Goal: Find specific page/section: Find specific page/section

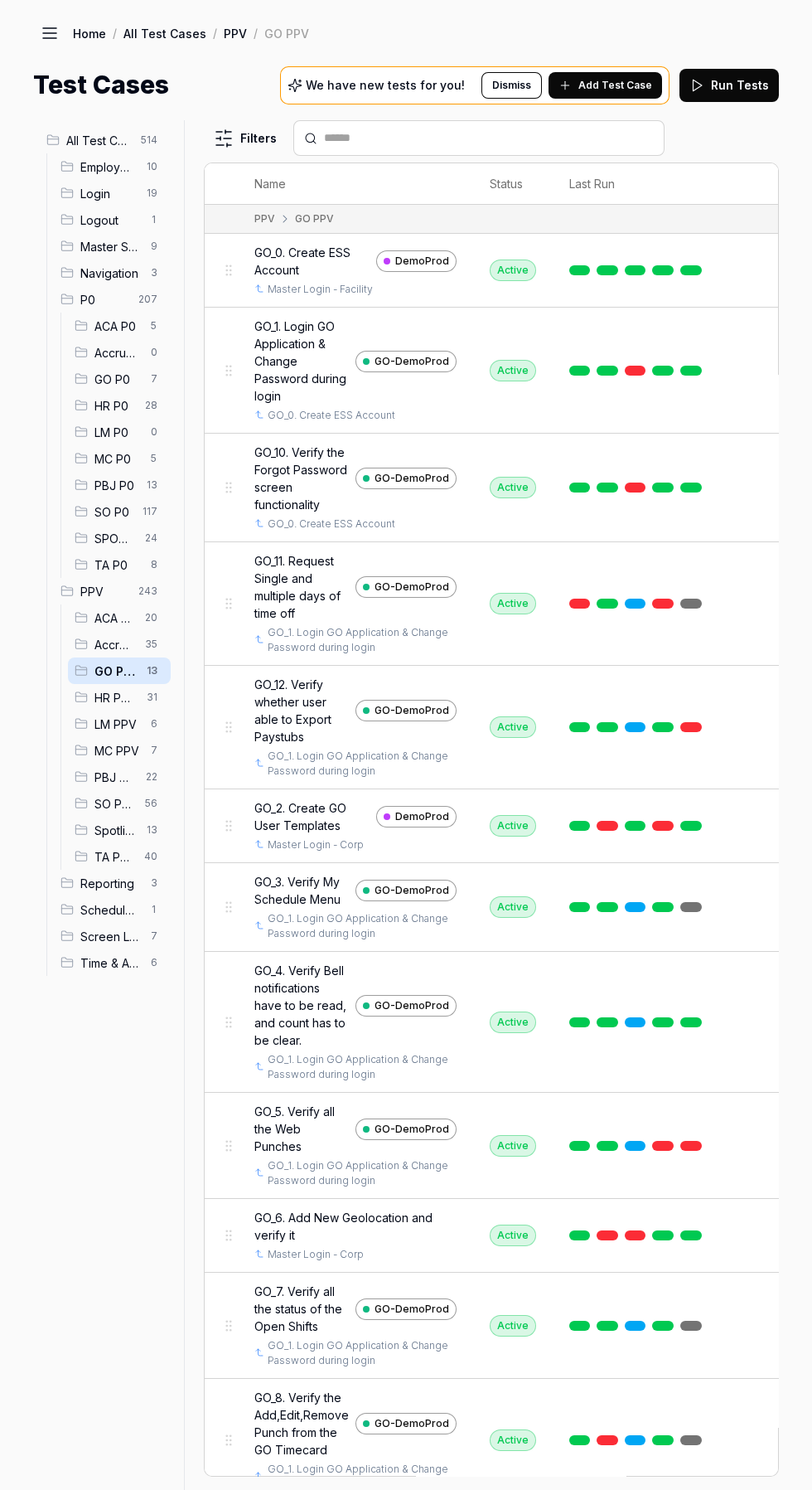
scroll to position [233, 0]
click at [144, 740] on span "7" at bounding box center [154, 750] width 20 height 20
click at [116, 742] on span "MC PPV" at bounding box center [117, 751] width 47 height 18
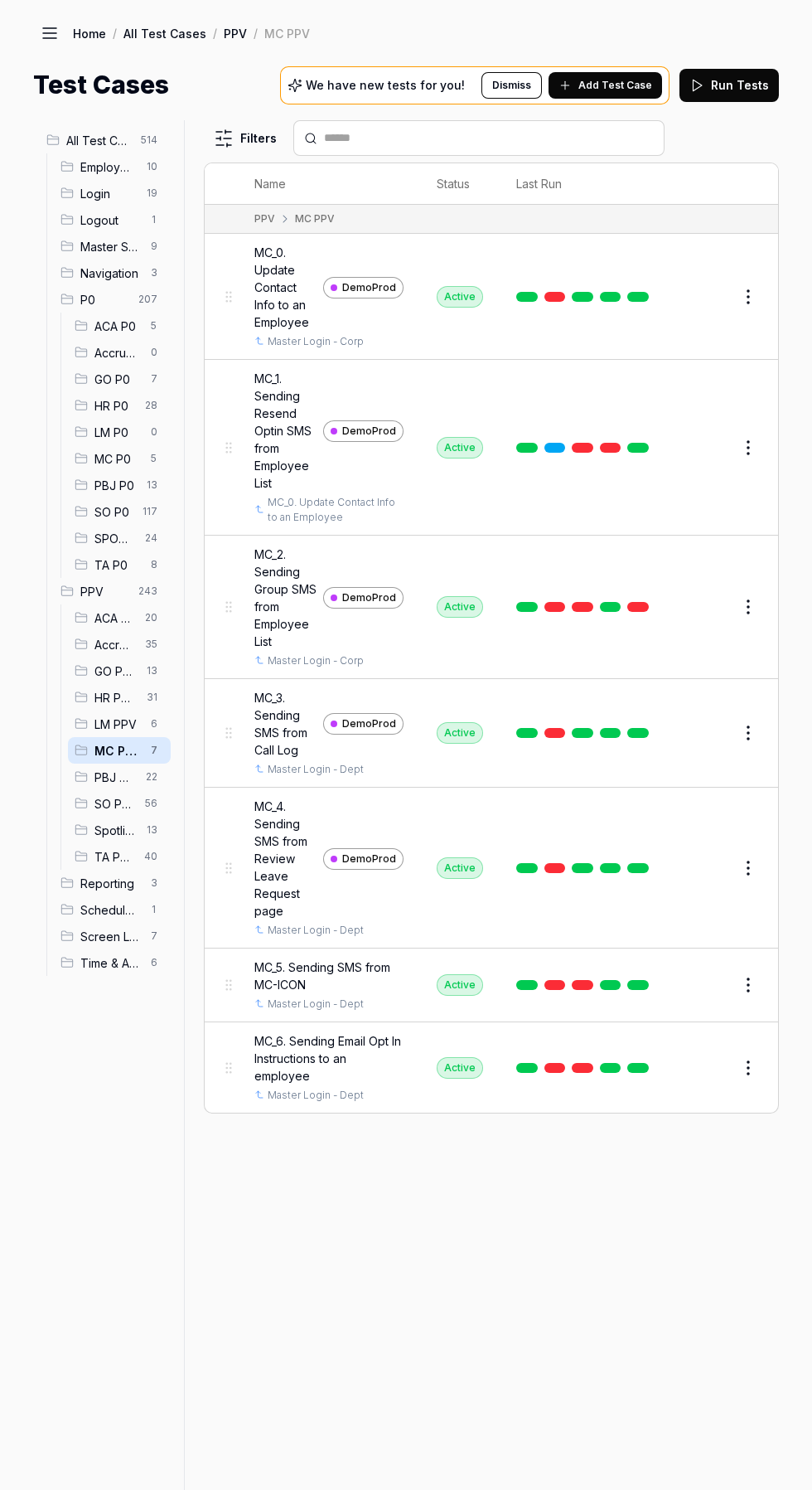
click at [152, 698] on span "31" at bounding box center [152, 697] width 24 height 20
click at [81, 724] on icon at bounding box center [81, 724] width 14 height 14
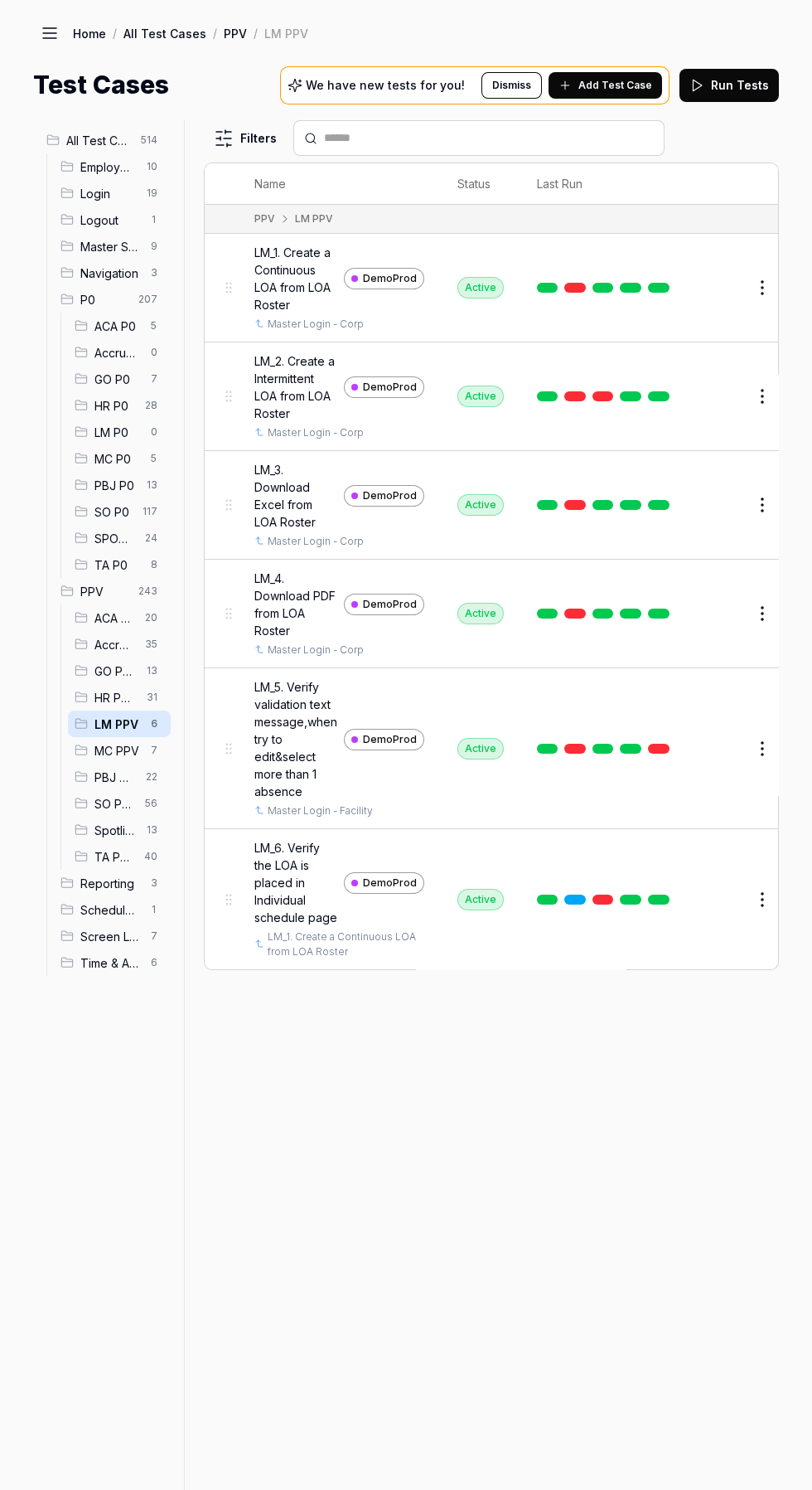
click at [109, 671] on span "GO PPV" at bounding box center [115, 672] width 42 height 18
